Goal: Transaction & Acquisition: Purchase product/service

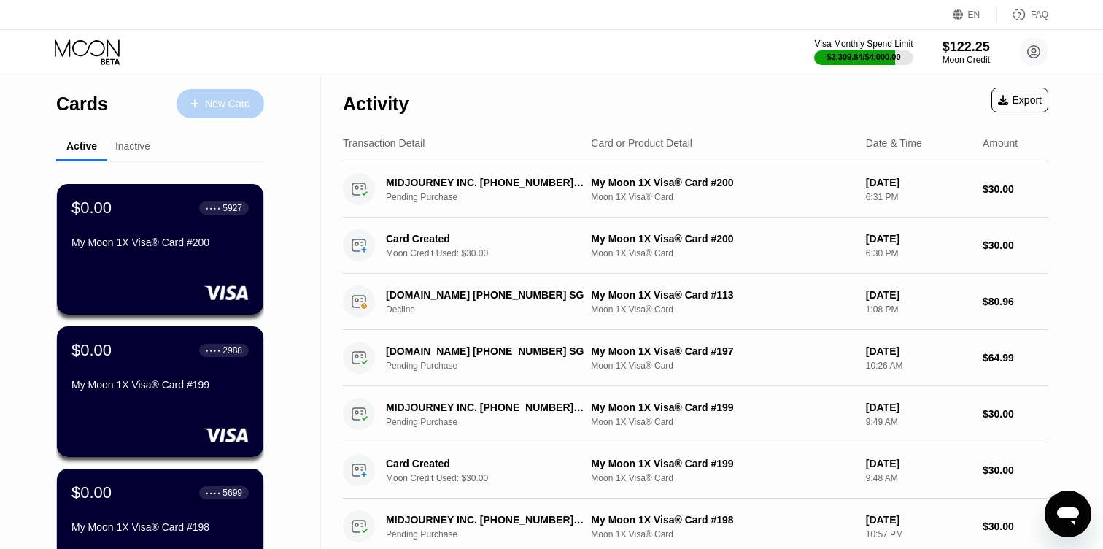
click at [218, 106] on div "New Card" at bounding box center [227, 104] width 45 height 12
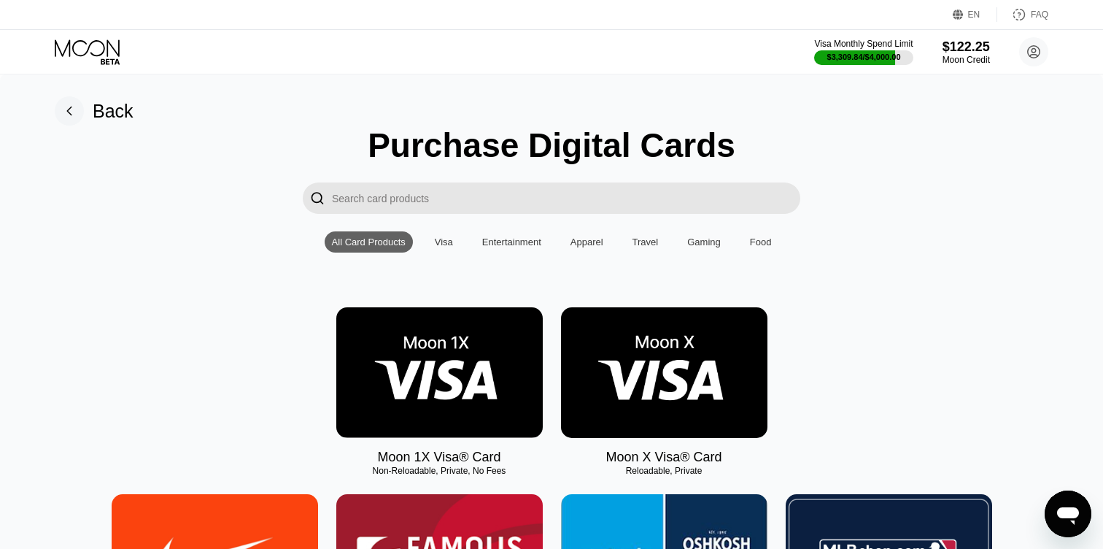
click at [409, 367] on img at bounding box center [439, 372] width 207 height 131
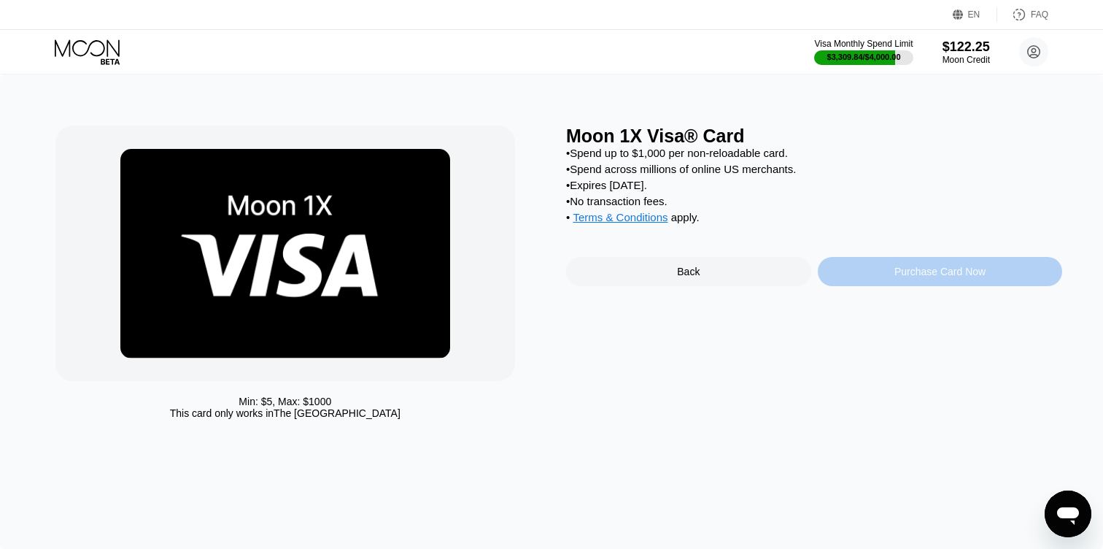
click at [879, 269] on div "Purchase Card Now" at bounding box center [940, 271] width 245 height 29
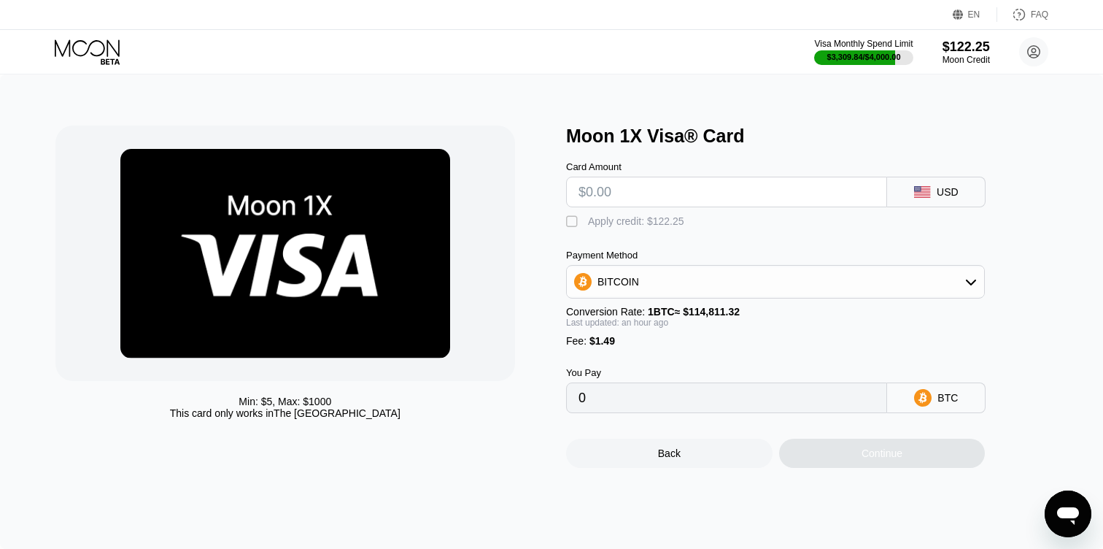
click at [604, 198] on input "text" at bounding box center [727, 191] width 296 height 29
type input "$30"
type input "0.00027736"
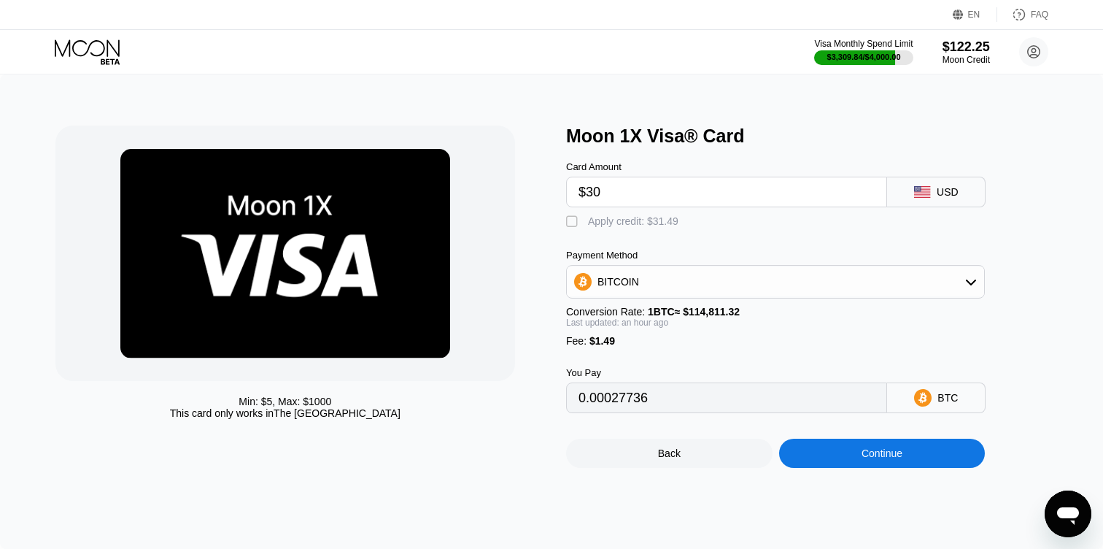
type input "$30"
click at [572, 218] on div "" at bounding box center [573, 222] width 15 height 15
type input "0"
click at [833, 457] on div "Continue" at bounding box center [882, 453] width 207 height 29
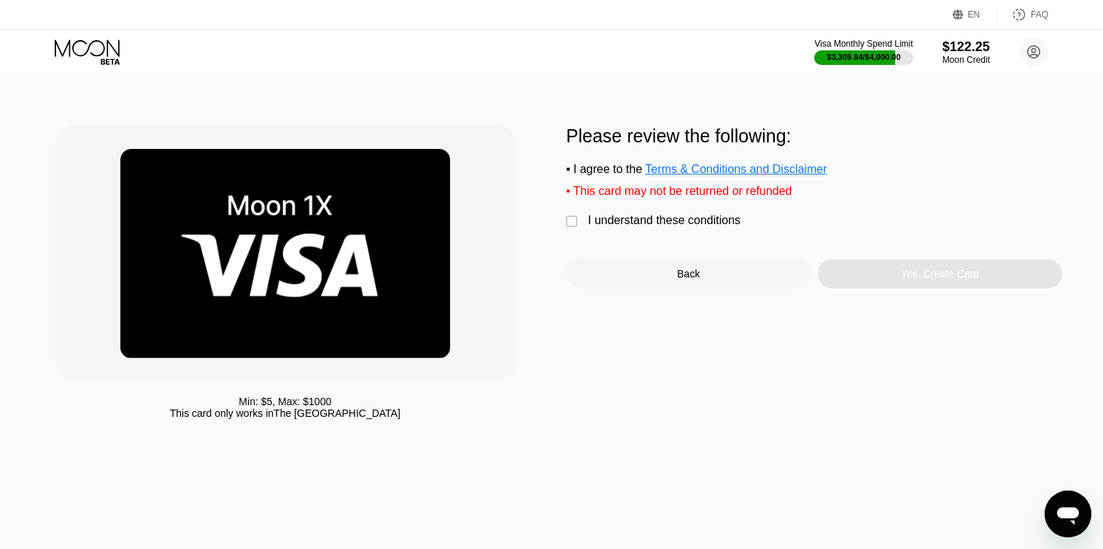
click at [595, 217] on div "I understand these conditions" at bounding box center [664, 220] width 153 height 13
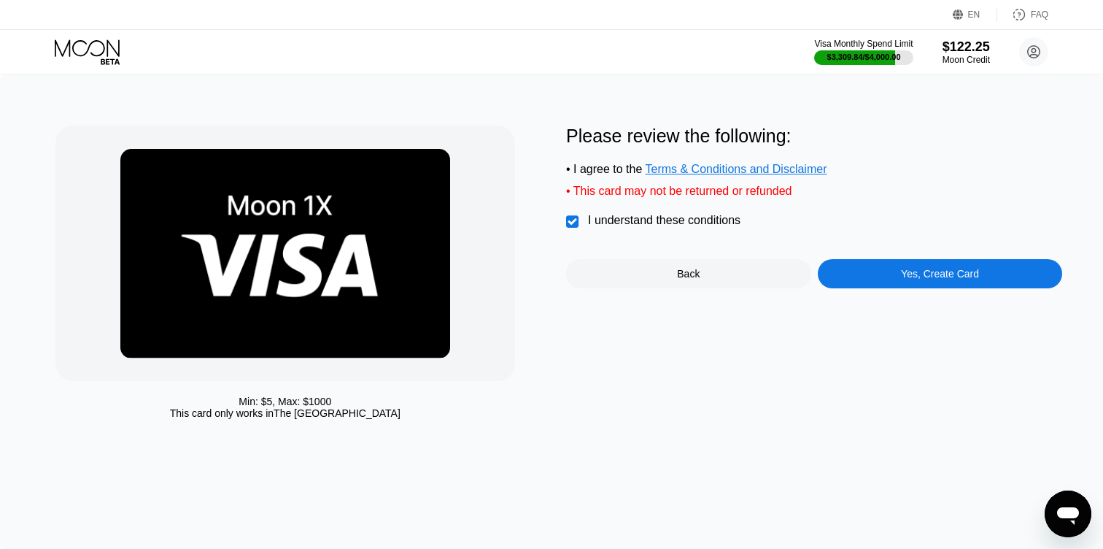
click at [850, 263] on div "Yes, Create Card" at bounding box center [940, 273] width 245 height 29
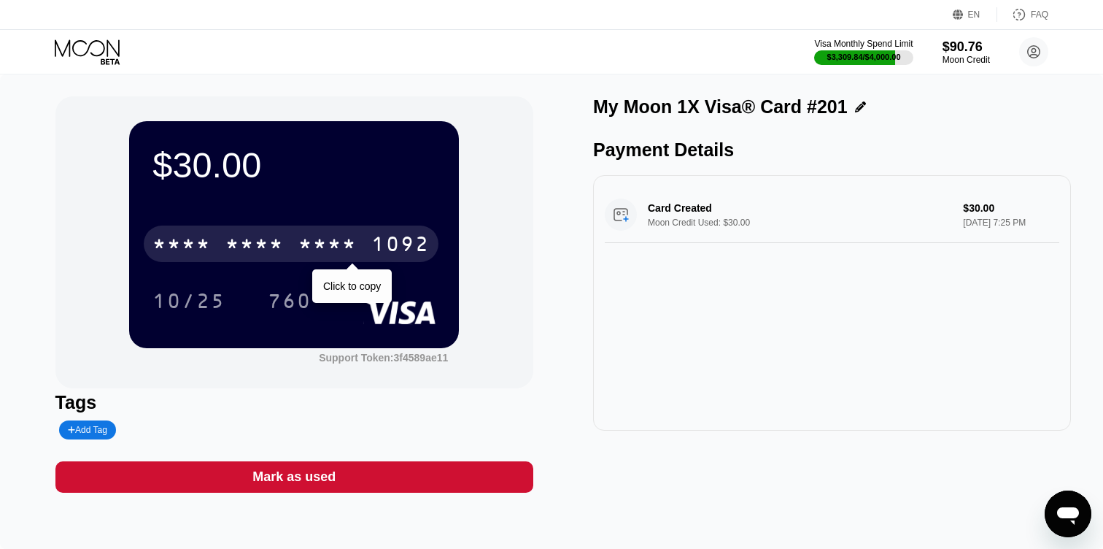
click at [407, 243] on div "1092" at bounding box center [400, 245] width 58 height 23
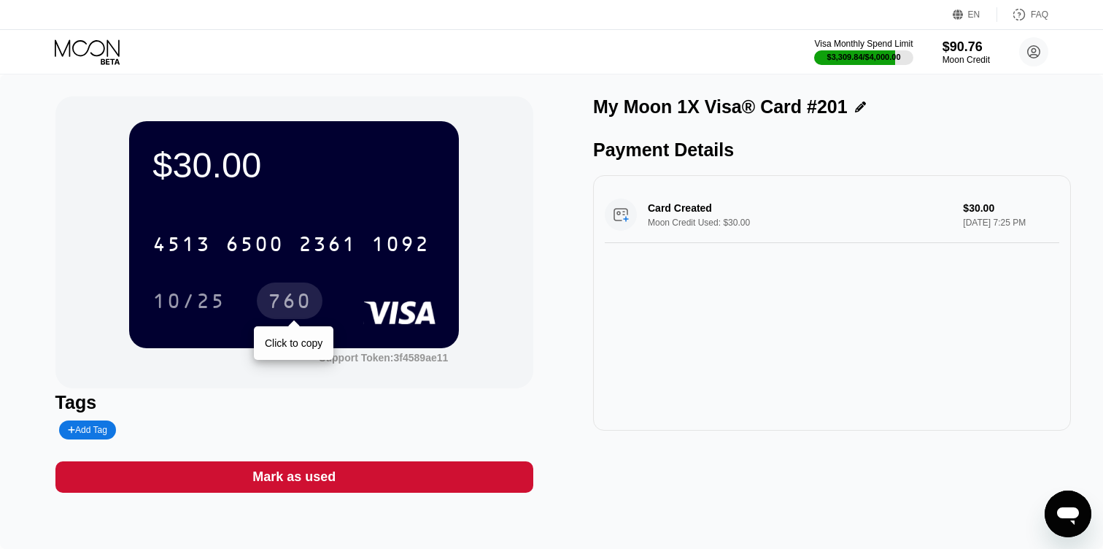
click at [293, 298] on div "760" at bounding box center [290, 302] width 44 height 23
